Goal: Transaction & Acquisition: Purchase product/service

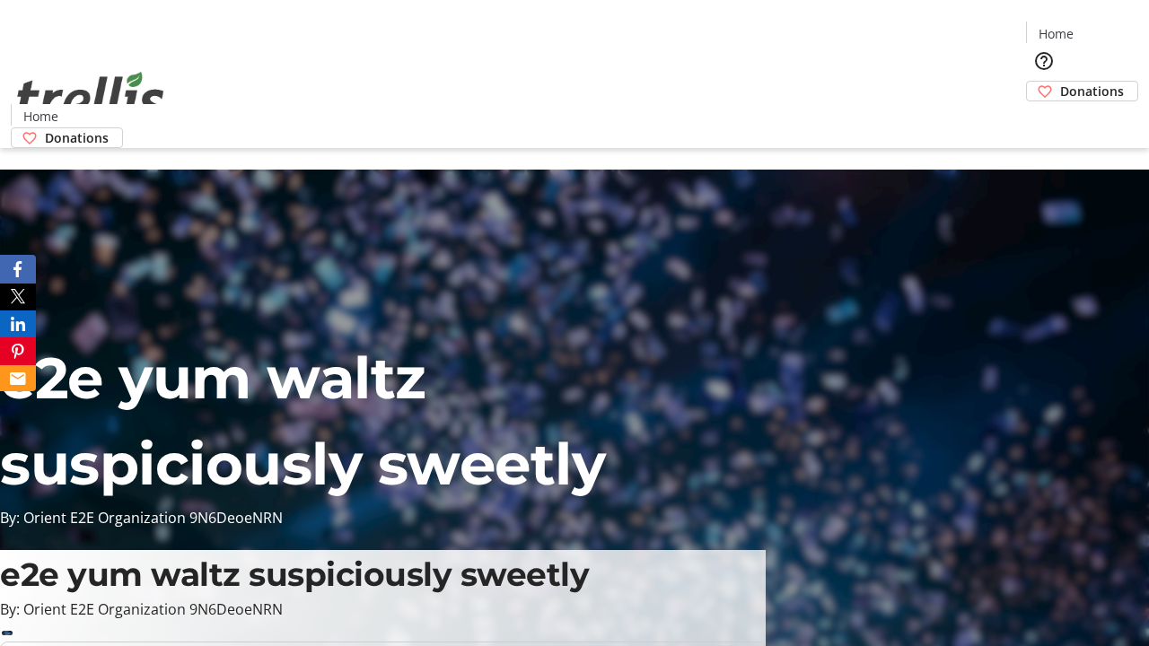
click at [1060, 82] on span "Donations" at bounding box center [1092, 91] width 64 height 19
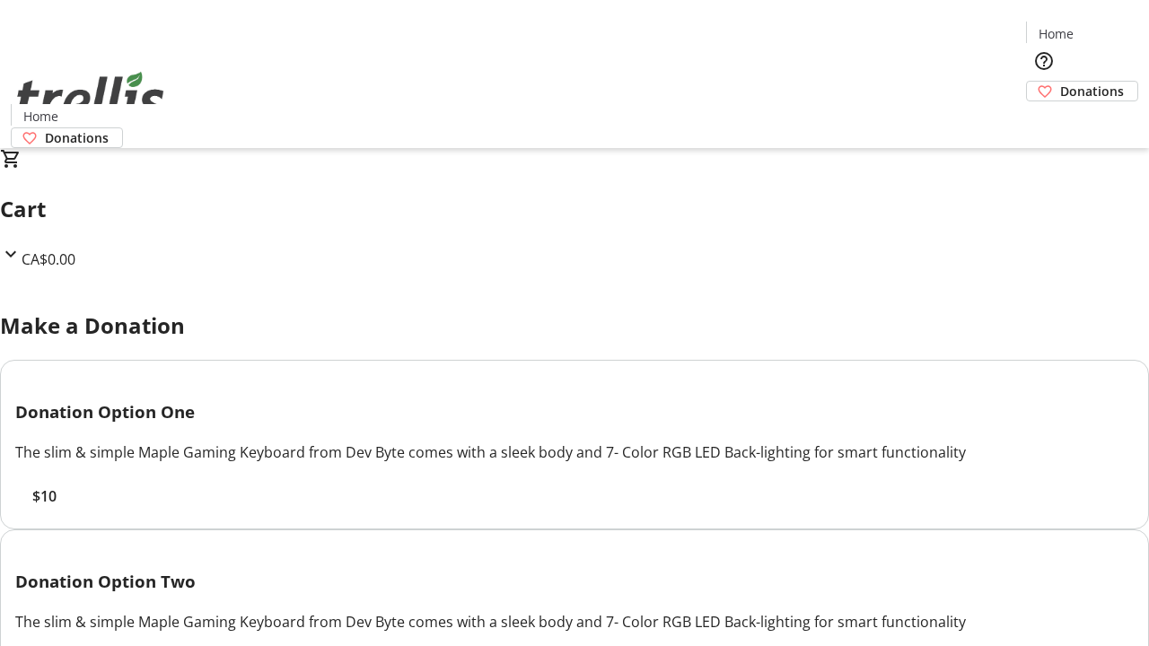
click at [57, 507] on span "$10" at bounding box center [44, 497] width 24 height 22
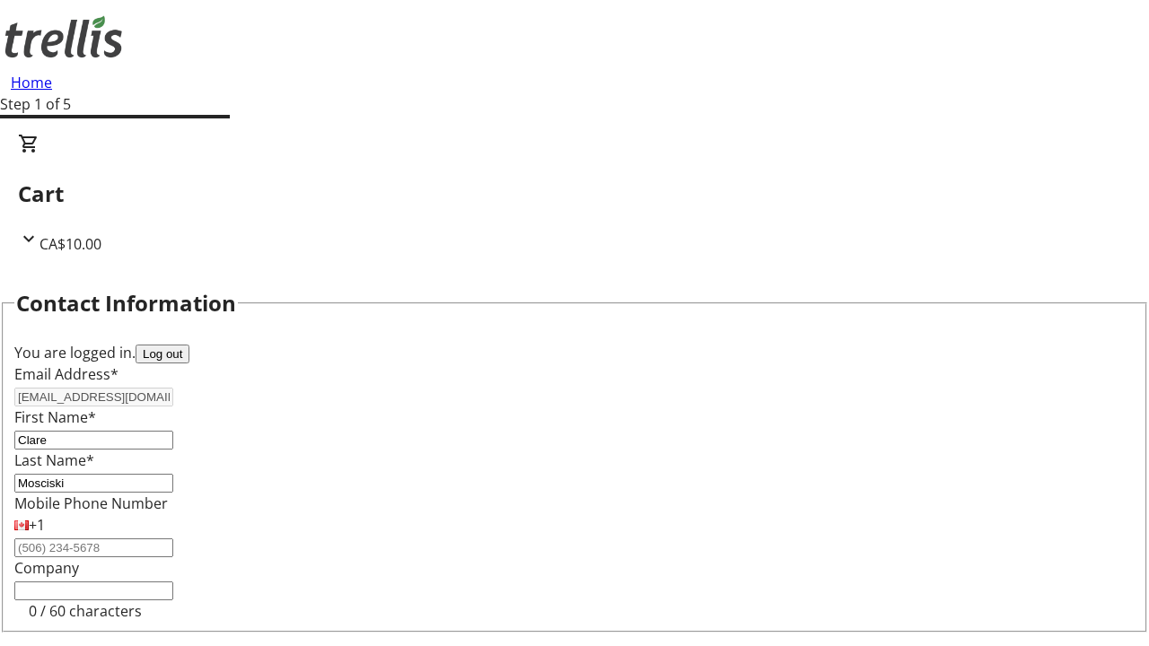
scroll to position [241, 0]
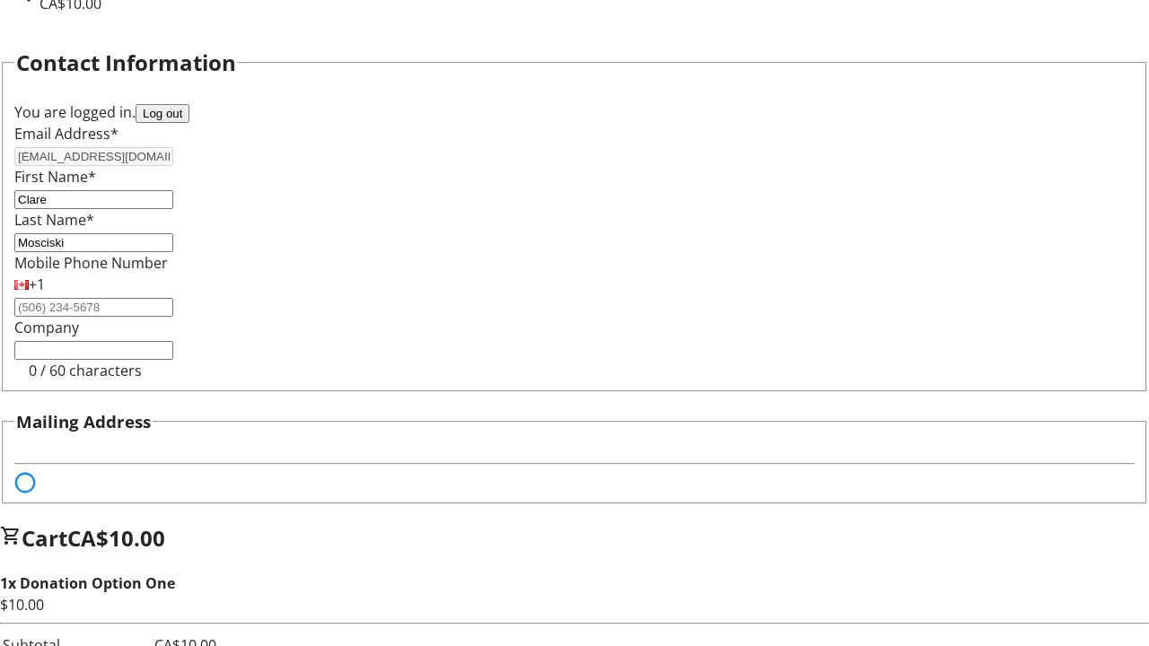
select select "BC"
select select "CA"
